Goal: Task Accomplishment & Management: Manage account settings

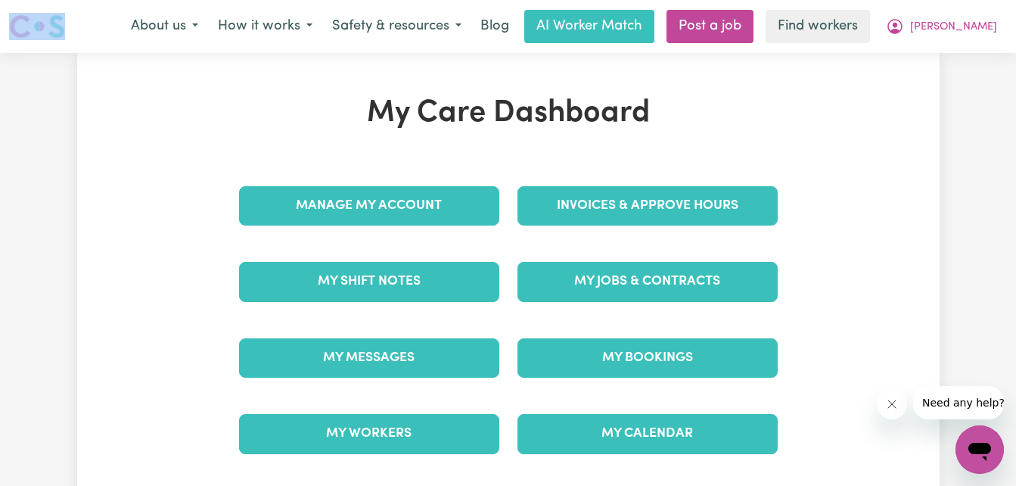
drag, startPoint x: 126, startPoint y: 15, endPoint x: 36, endPoint y: -11, distance: 94.4
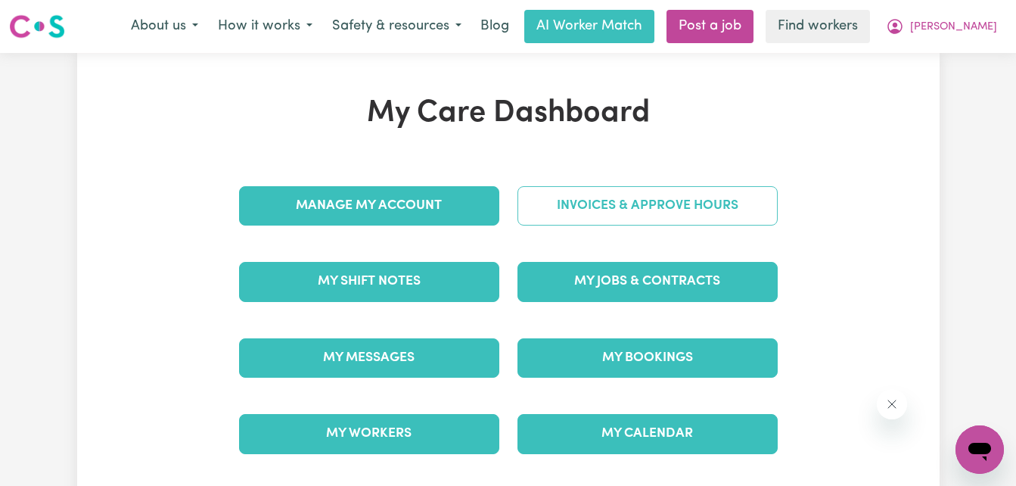
click at [683, 209] on link "Invoices & Approve Hours" at bounding box center [648, 205] width 260 height 39
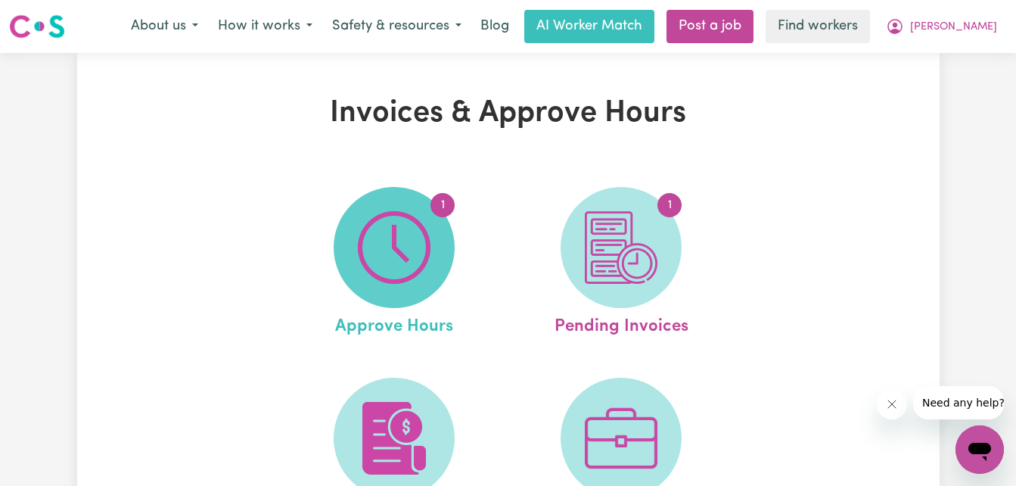
click at [380, 249] on img at bounding box center [394, 247] width 73 height 73
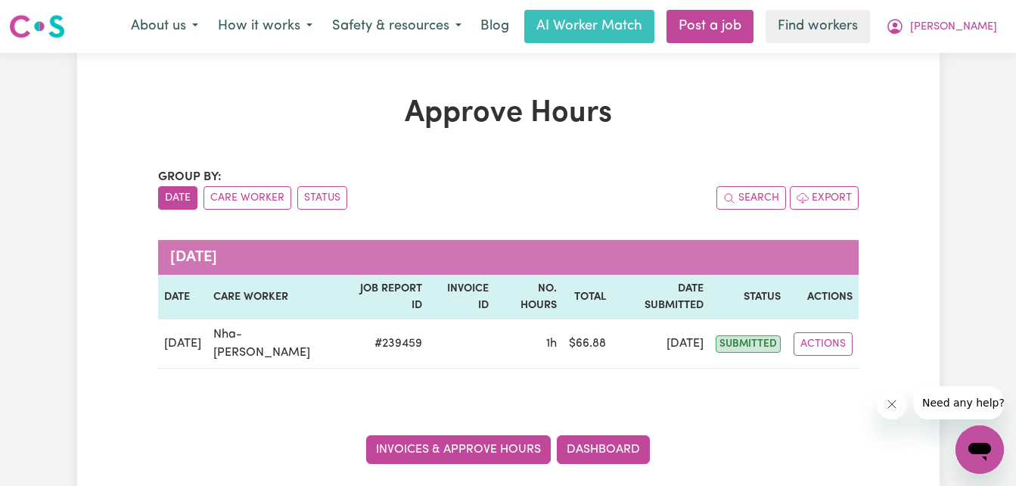
click at [477, 435] on link "Invoices & Approve Hours" at bounding box center [458, 449] width 185 height 29
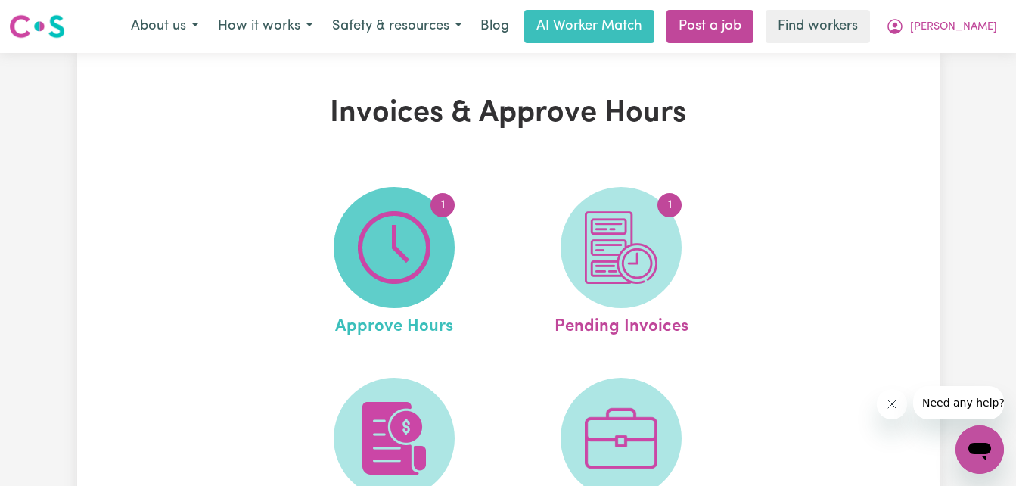
click at [404, 260] on img at bounding box center [394, 247] width 73 height 73
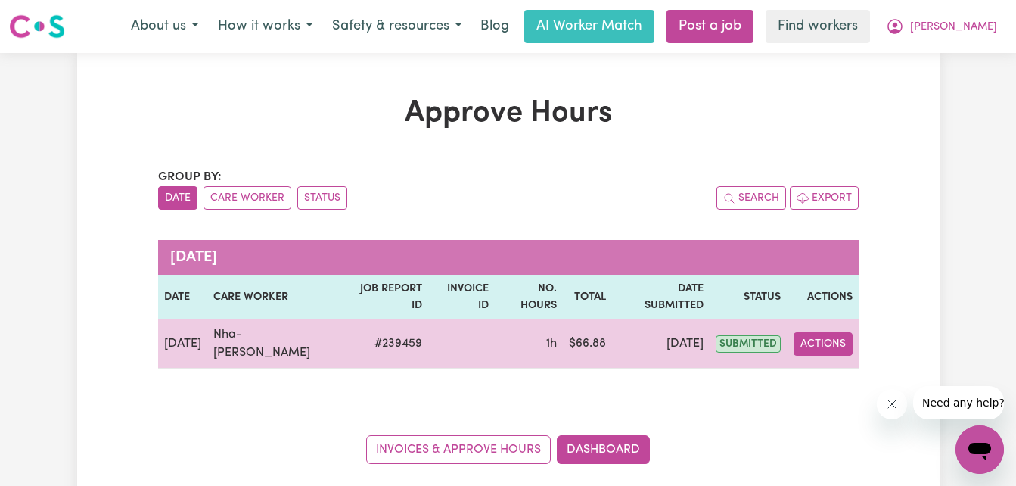
click at [834, 332] on button "Actions" at bounding box center [823, 343] width 59 height 23
click at [854, 364] on link "View Job Report" at bounding box center [861, 379] width 129 height 30
select select "pm"
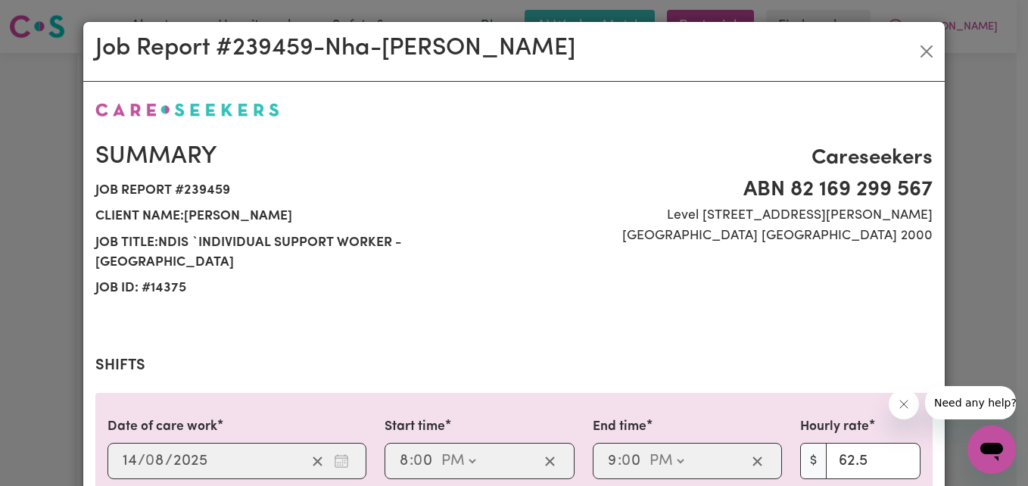
drag, startPoint x: 765, startPoint y: 323, endPoint x: 767, endPoint y: 350, distance: 27.3
drag, startPoint x: 767, startPoint y: 350, endPoint x: 750, endPoint y: 341, distance: 20.0
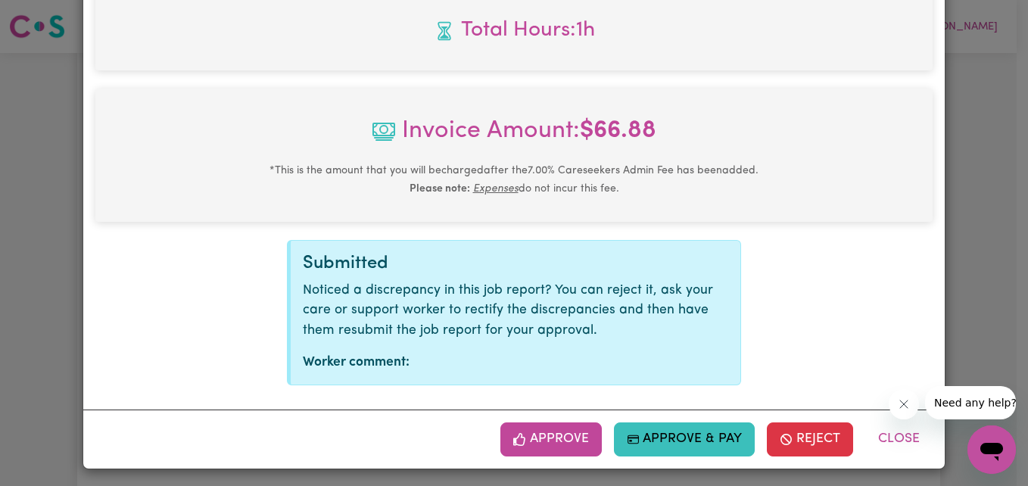
scroll to position [702, 0]
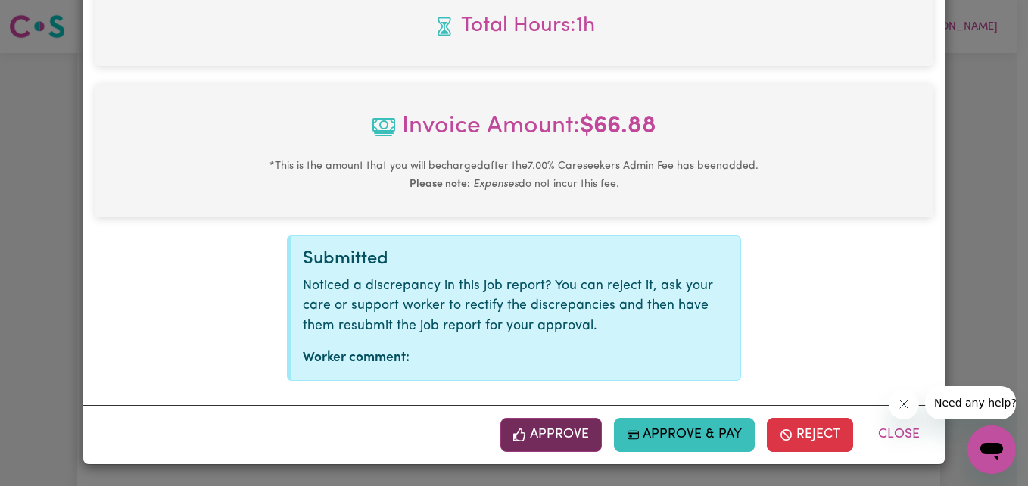
click at [559, 436] on button "Approve" at bounding box center [550, 434] width 101 height 33
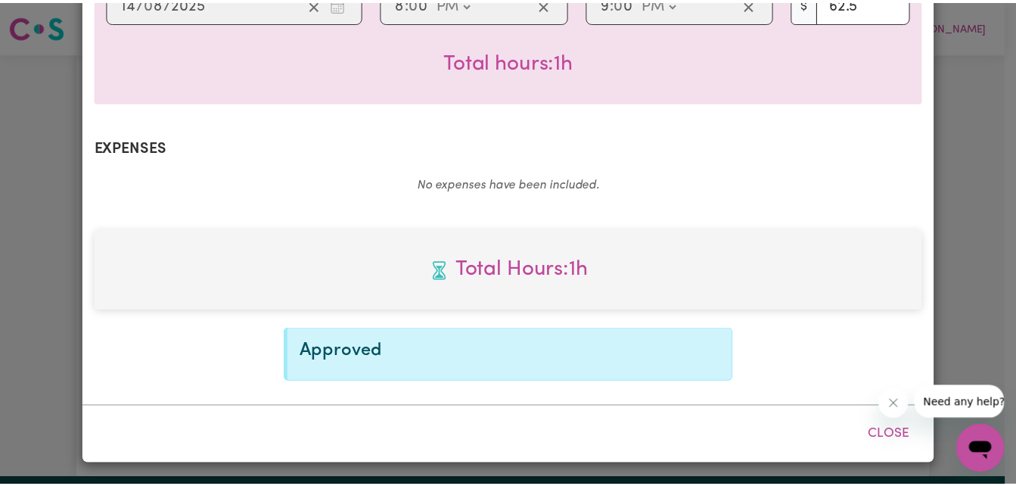
scroll to position [457, 0]
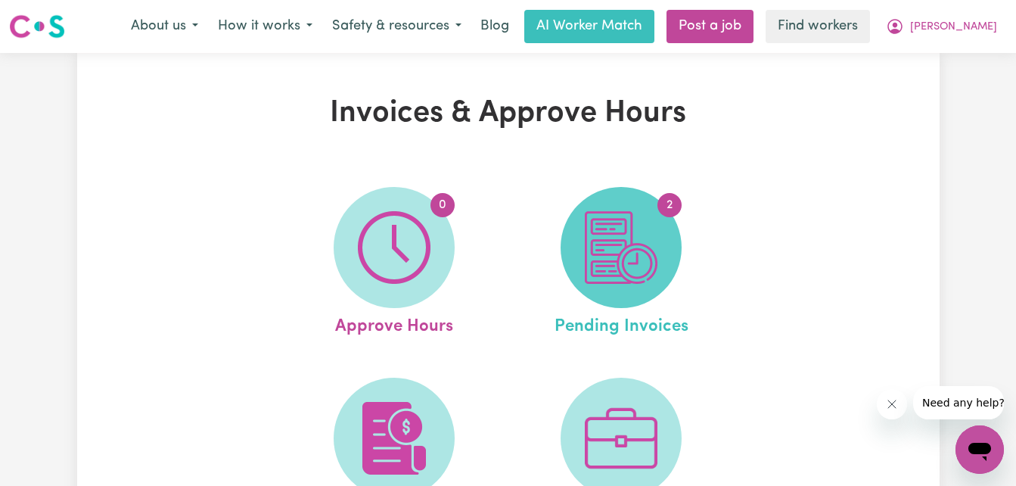
click at [614, 268] on img at bounding box center [621, 247] width 73 height 73
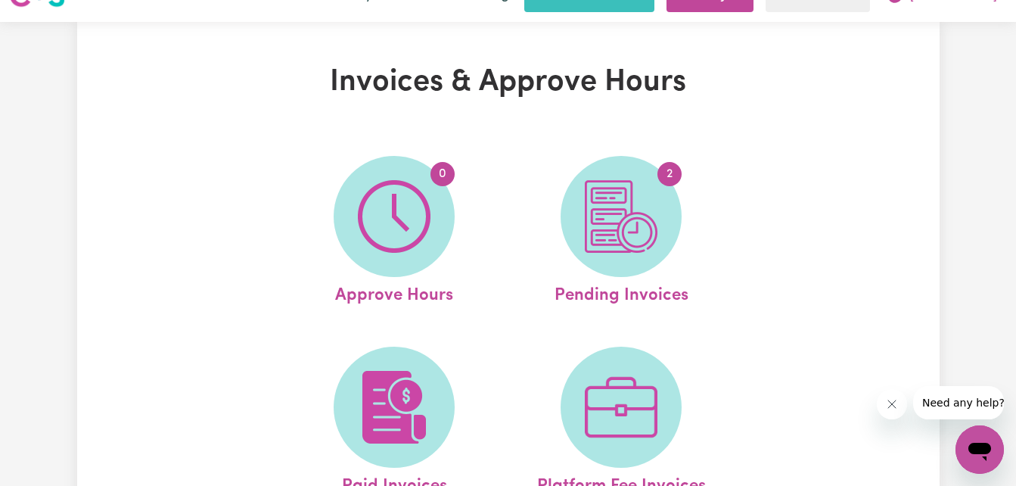
scroll to position [30, 0]
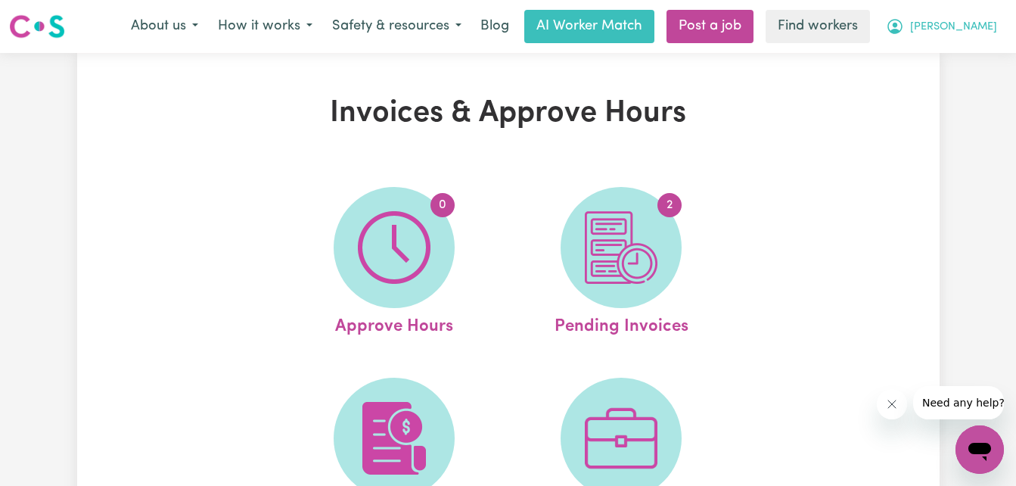
click at [976, 20] on span "[PERSON_NAME]" at bounding box center [953, 27] width 87 height 17
click at [947, 48] on link "My Dashboard" at bounding box center [947, 59] width 120 height 29
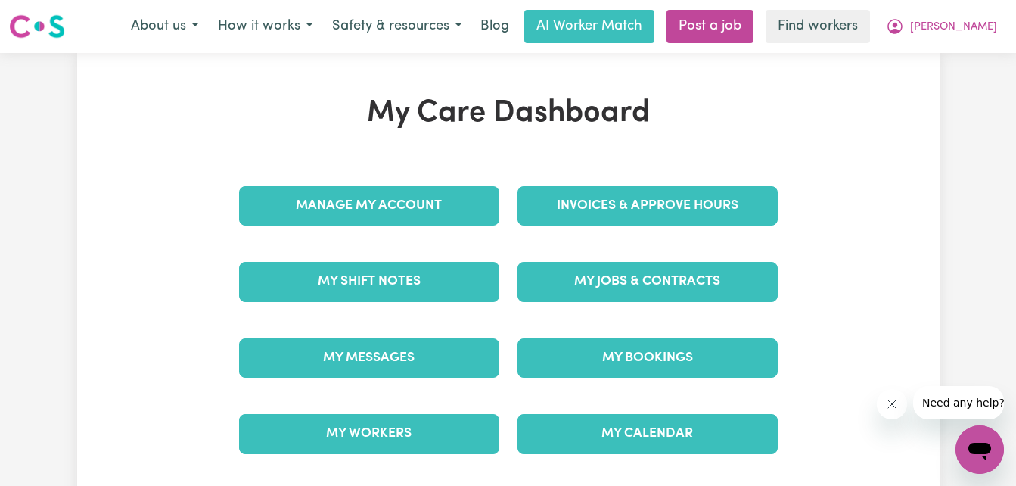
click at [161, 229] on div "My Care Dashboard Manage My Account Invoices & Approve Hours My Shift Notes My …" at bounding box center [508, 283] width 863 height 377
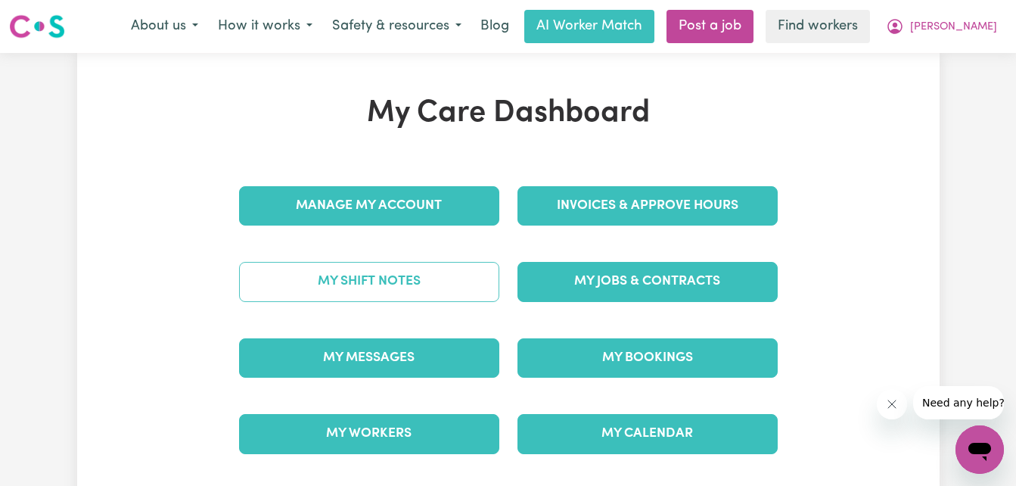
click at [371, 289] on link "My Shift Notes" at bounding box center [369, 281] width 260 height 39
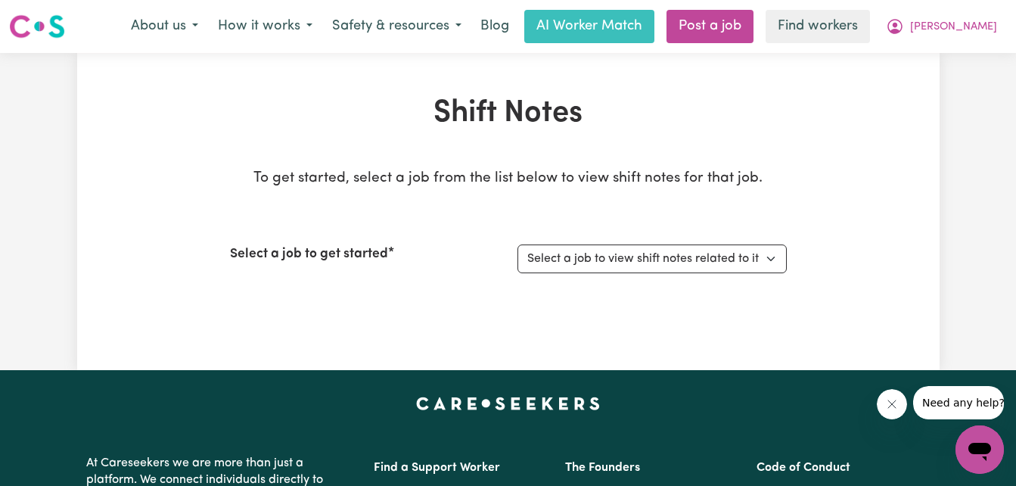
click at [331, 257] on label "Select a job to get started" at bounding box center [309, 254] width 158 height 20
click at [518, 257] on select "Select a job to view shift notes related to it... NDIS `Individual Support Work…" at bounding box center [652, 258] width 269 height 29
click at [770, 250] on select "Select a job to view shift notes related to it... NDIS `Individual Support Work…" at bounding box center [652, 258] width 269 height 29
click at [771, 264] on select "Select a job to view shift notes related to it... NDIS `Individual Support Work…" at bounding box center [652, 258] width 269 height 29
